Goal: Task Accomplishment & Management: Complete application form

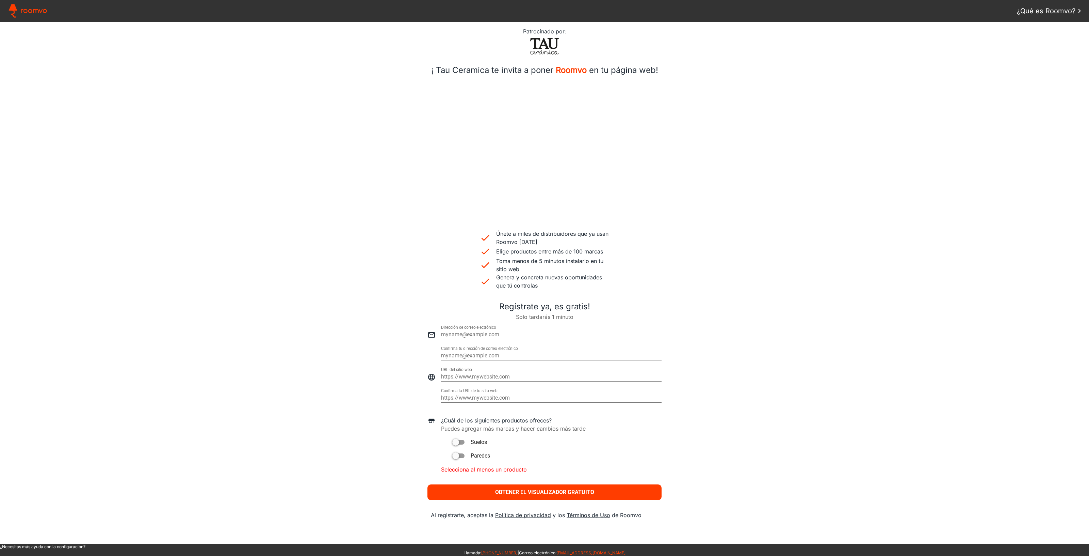
scroll to position [8, 0]
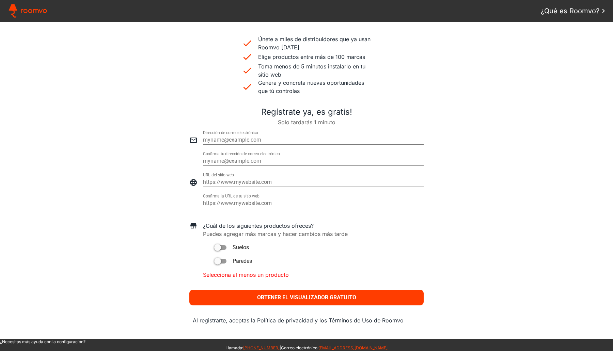
scroll to position [196, 0]
